Goal: Task Accomplishment & Management: Manage account settings

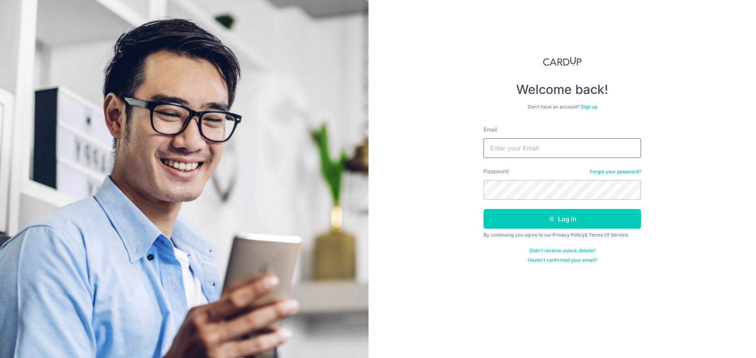
click at [512, 158] on form "Email Password Forgot your password? Log in By continuing you agree to our Priv…" at bounding box center [561, 195] width 157 height 138
click at [512, 152] on input "Email" at bounding box center [561, 149] width 157 height 20
type input "[EMAIL_ADDRESS][DOMAIN_NAME]"
click at [483, 209] on button "Log in" at bounding box center [561, 219] width 157 height 20
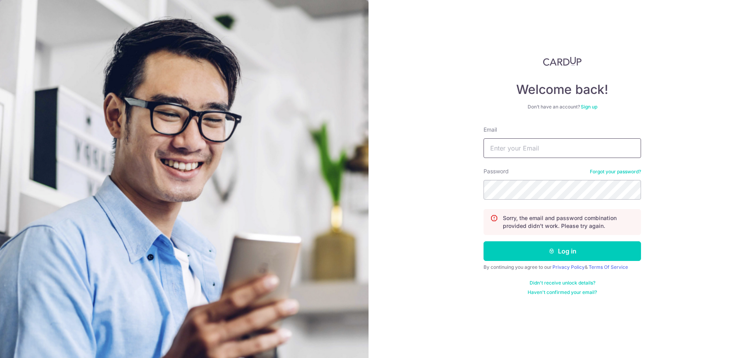
click at [512, 151] on input "Email" at bounding box center [561, 149] width 157 height 20
click at [508, 155] on input "Email" at bounding box center [561, 149] width 157 height 20
click at [504, 149] on input "Email" at bounding box center [561, 149] width 157 height 20
click at [503, 152] on input "Email" at bounding box center [561, 149] width 157 height 20
click at [503, 151] on input "Email" at bounding box center [561, 149] width 157 height 20
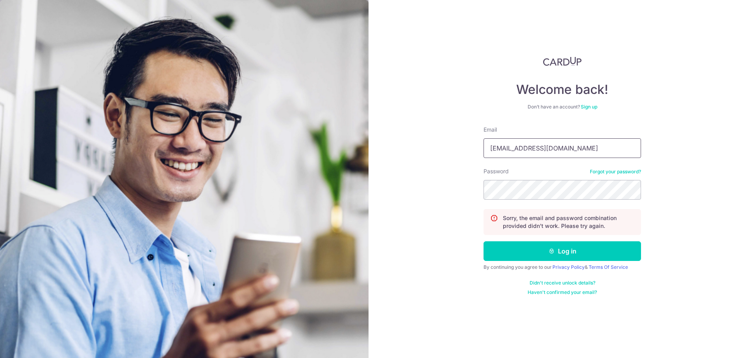
type input "[EMAIL_ADDRESS][DOMAIN_NAME]"
click at [483, 242] on button "Log in" at bounding box center [561, 252] width 157 height 20
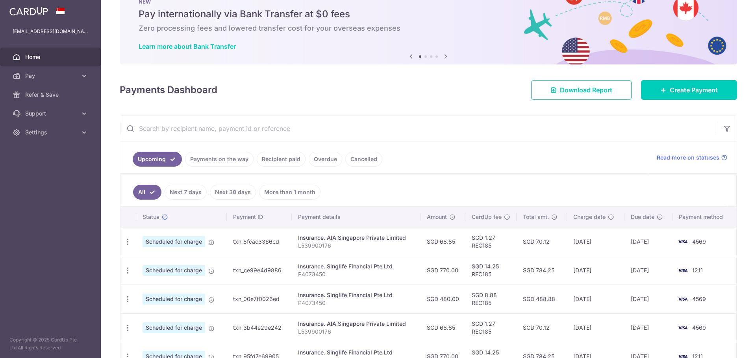
scroll to position [39, 0]
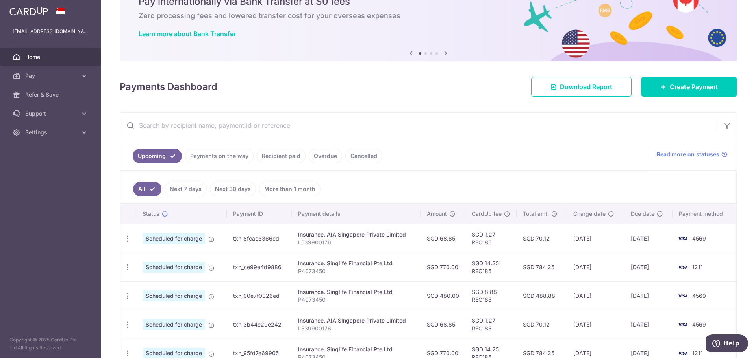
click at [280, 157] on link "Recipient paid" at bounding box center [281, 156] width 49 height 15
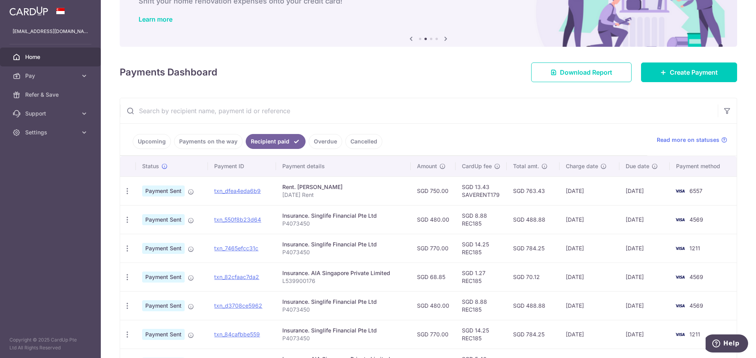
scroll to position [0, 0]
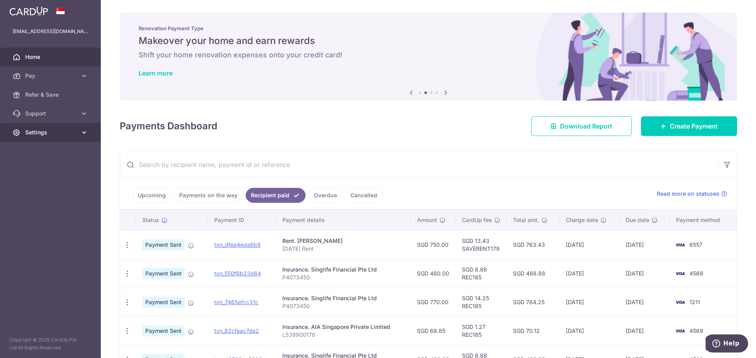
click at [73, 133] on span "Settings" at bounding box center [51, 133] width 52 height 8
click at [44, 175] on link "Logout" at bounding box center [50, 170] width 101 height 19
